Goal: Check status: Check status

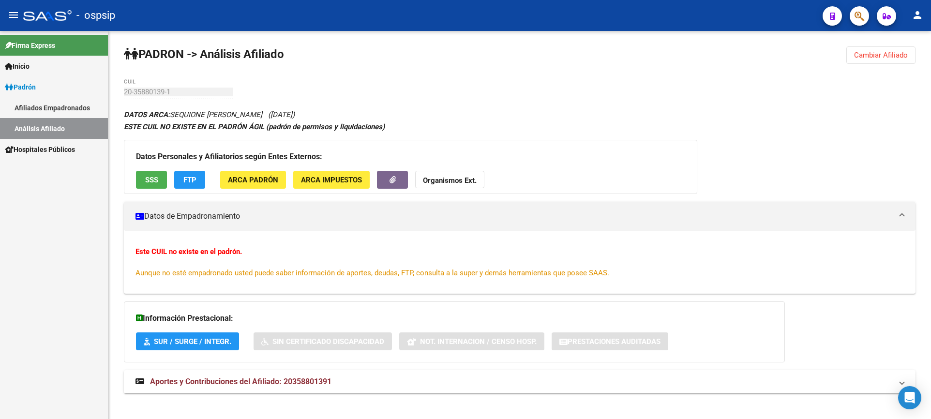
click at [30, 70] on span "Inicio" at bounding box center [17, 66] width 25 height 11
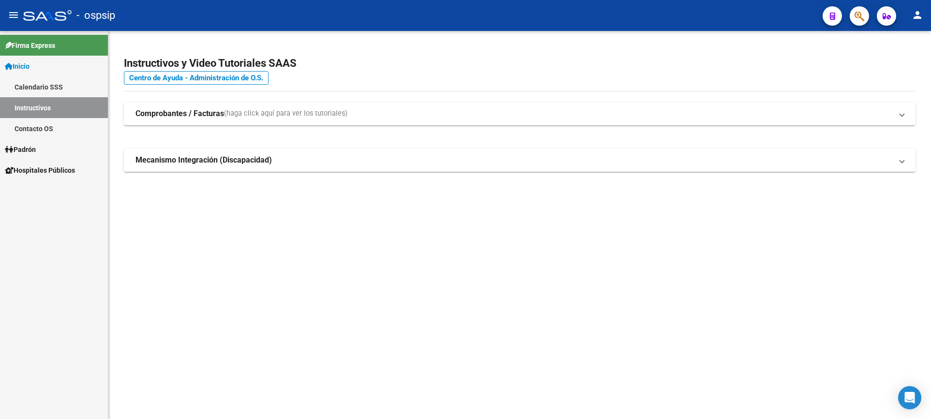
click at [36, 150] on span "Padrón" at bounding box center [20, 149] width 31 height 11
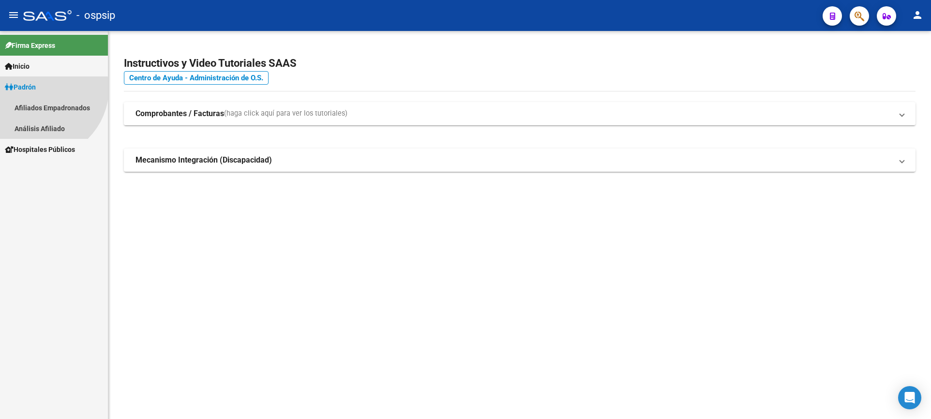
click at [36, 92] on span "Padrón" at bounding box center [20, 87] width 31 height 11
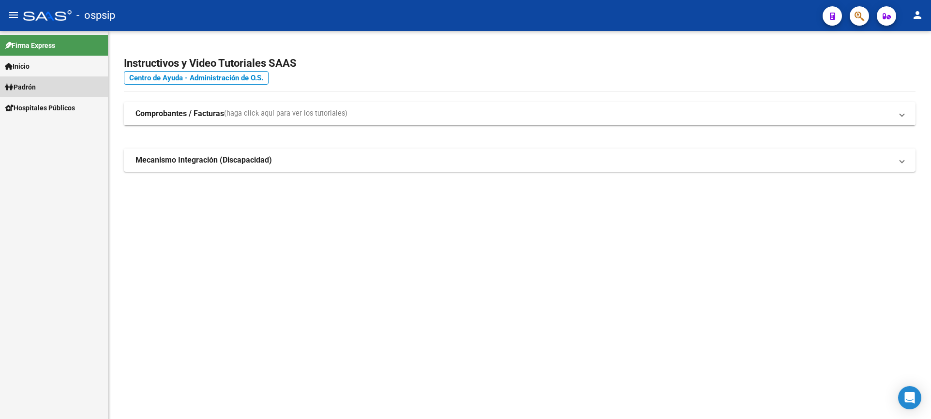
click at [44, 93] on link "Padrón" at bounding box center [54, 86] width 108 height 21
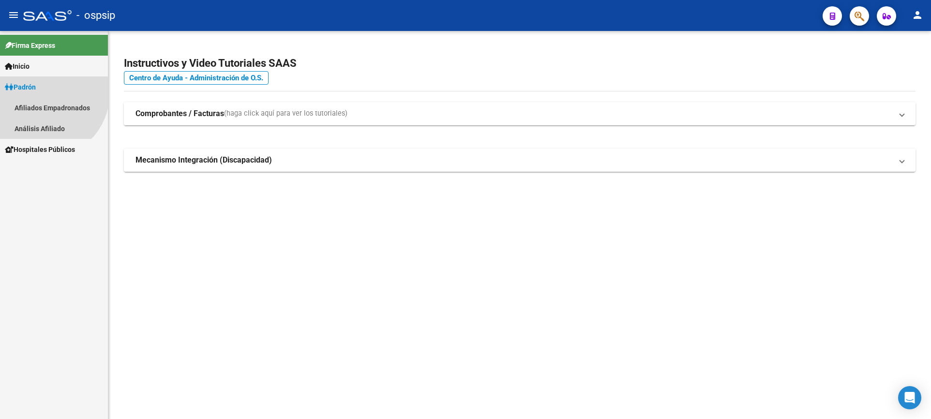
click at [43, 93] on link "Padrón" at bounding box center [54, 86] width 108 height 21
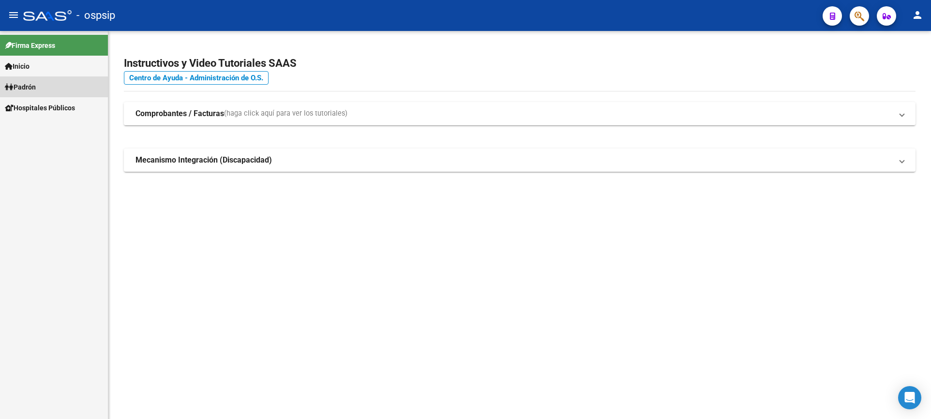
click at [34, 91] on span "Padrón" at bounding box center [20, 87] width 31 height 11
drag, startPoint x: 45, startPoint y: 131, endPoint x: 51, endPoint y: 132, distance: 5.8
click at [45, 130] on link "Análisis Afiliado" at bounding box center [54, 128] width 108 height 21
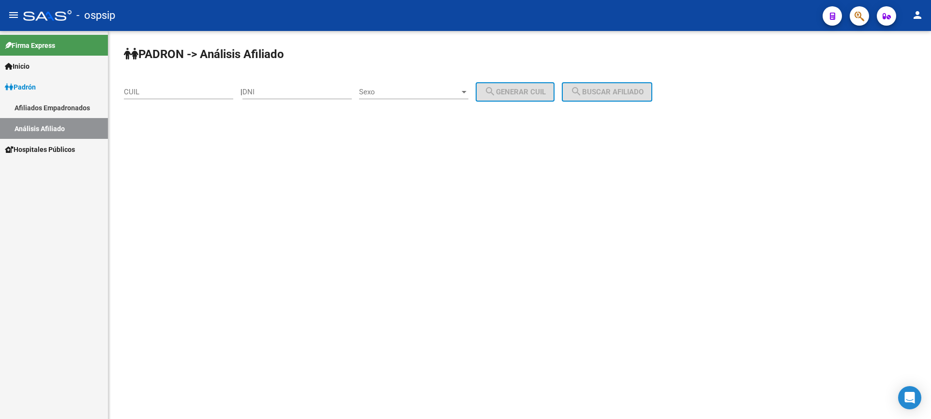
click at [315, 103] on div "DNI" at bounding box center [296, 93] width 109 height 30
click at [312, 98] on div "DNI" at bounding box center [296, 88] width 109 height 21
type input "42561477"
drag, startPoint x: 431, startPoint y: 87, endPoint x: 432, endPoint y: 93, distance: 5.9
click at [432, 93] on div "Sexo Sexo" at bounding box center [413, 88] width 109 height 21
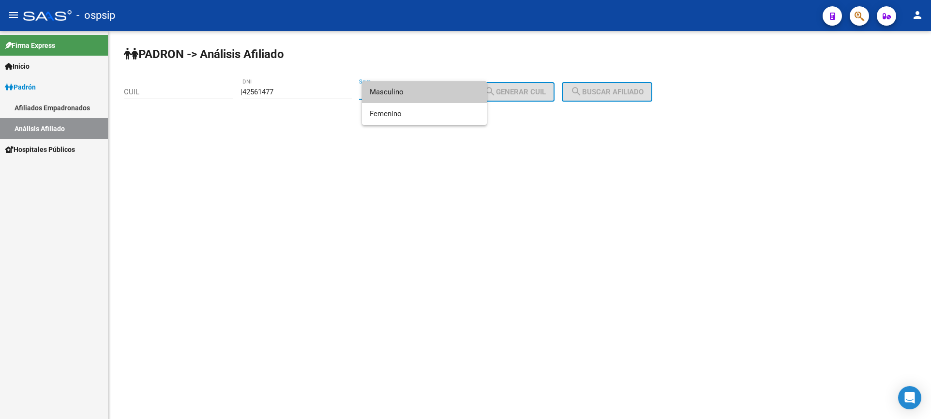
click at [430, 96] on span "Masculino" at bounding box center [424, 92] width 109 height 22
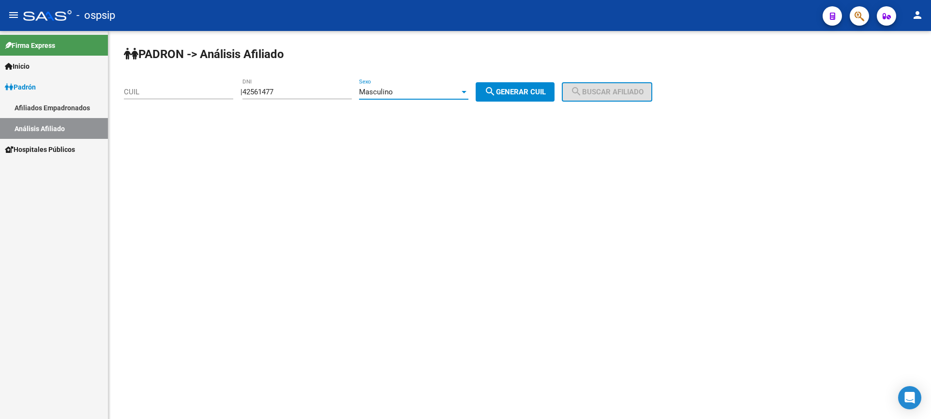
click at [538, 83] on button "search Generar CUIL" at bounding box center [515, 91] width 79 height 19
type input "20-42561477-1"
click at [603, 94] on span "search Buscar afiliado" at bounding box center [607, 92] width 73 height 9
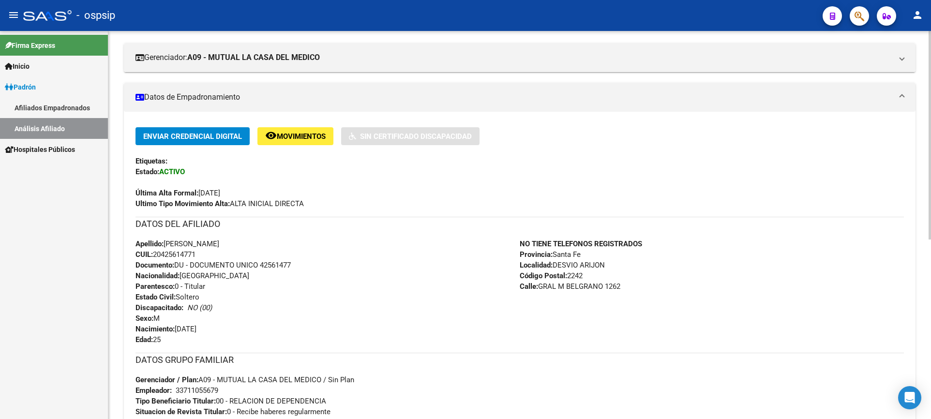
scroll to position [194, 0]
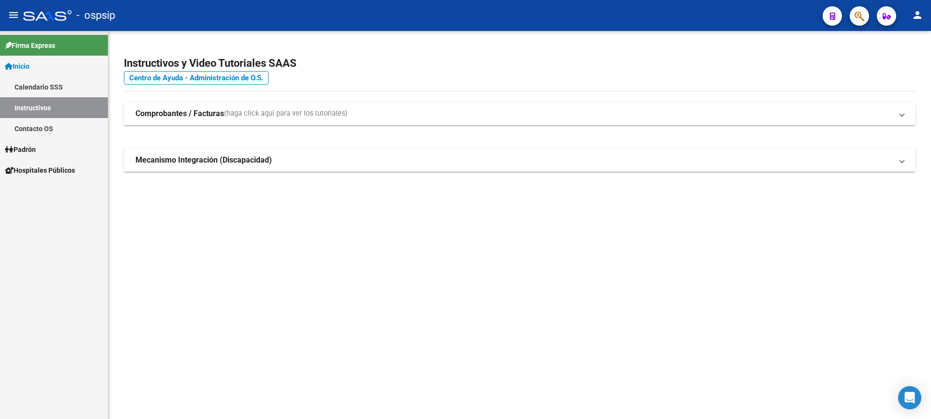
click at [35, 155] on link "Padrón" at bounding box center [54, 149] width 108 height 21
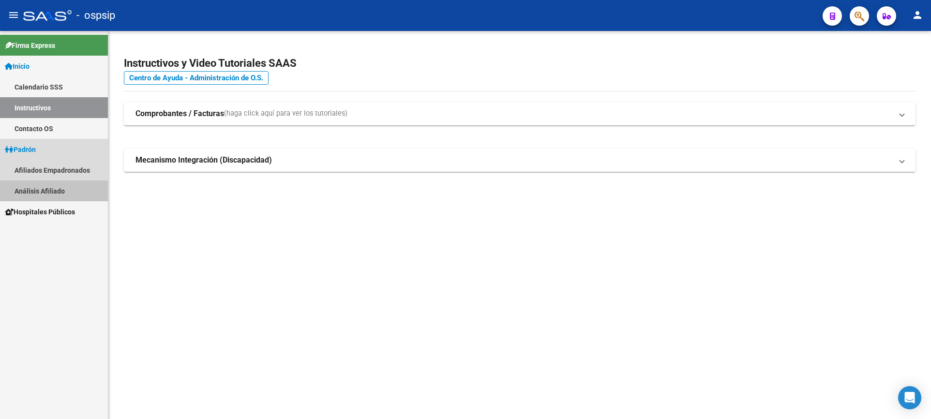
click at [54, 191] on link "Análisis Afiliado" at bounding box center [54, 190] width 108 height 21
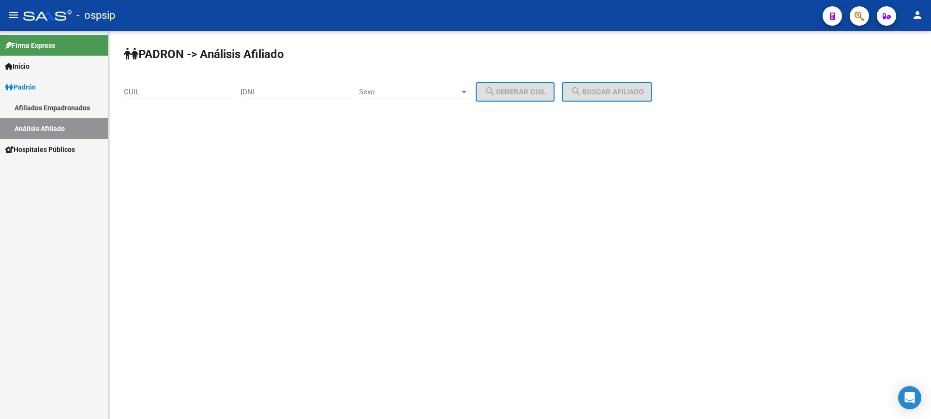
click at [283, 102] on div "DNI" at bounding box center [296, 93] width 109 height 30
click at [293, 93] on input "DNI" at bounding box center [296, 92] width 109 height 9
type input "16348031"
click at [437, 86] on div "Sexo Sexo" at bounding box center [413, 88] width 109 height 21
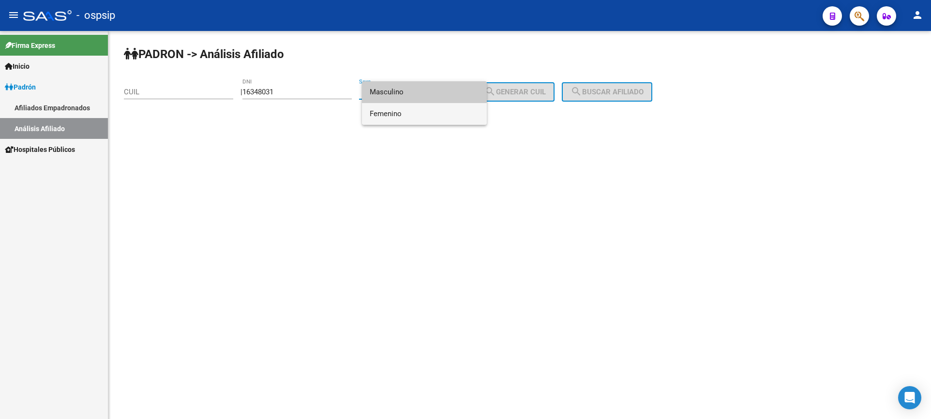
click at [416, 113] on span "Femenino" at bounding box center [424, 114] width 109 height 22
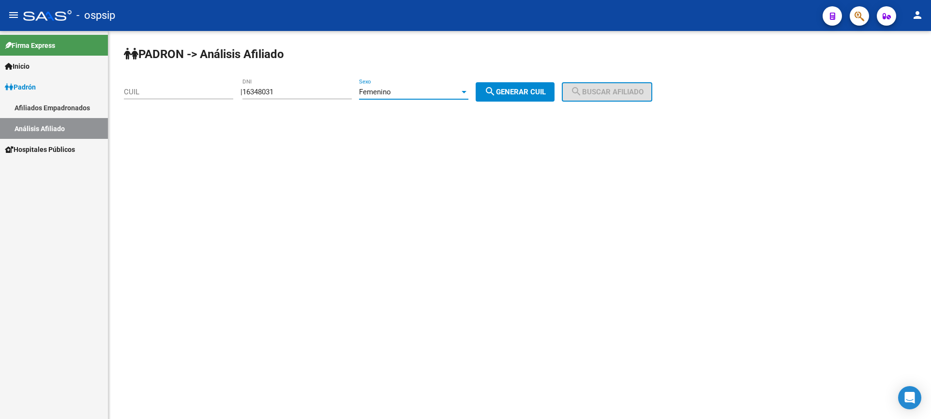
click at [526, 84] on button "search Generar CUIL" at bounding box center [515, 91] width 79 height 19
type input "27-16348031-5"
click at [610, 97] on button "search Buscar afiliado" at bounding box center [607, 91] width 90 height 19
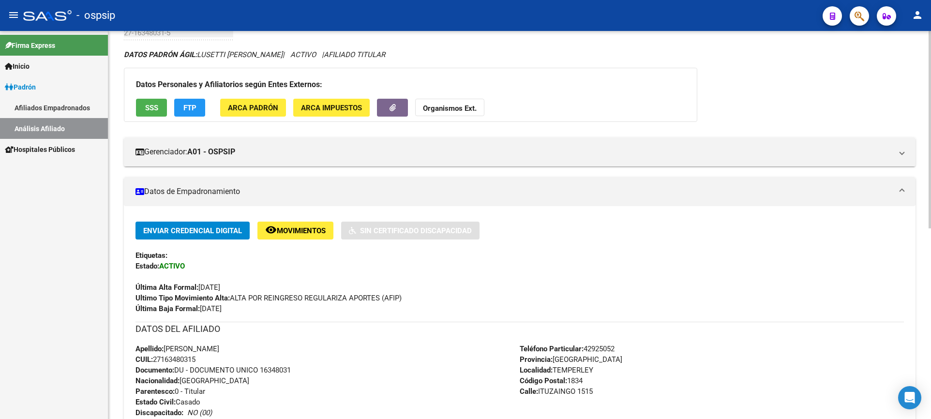
scroll to position [145, 0]
